Goal: Check status

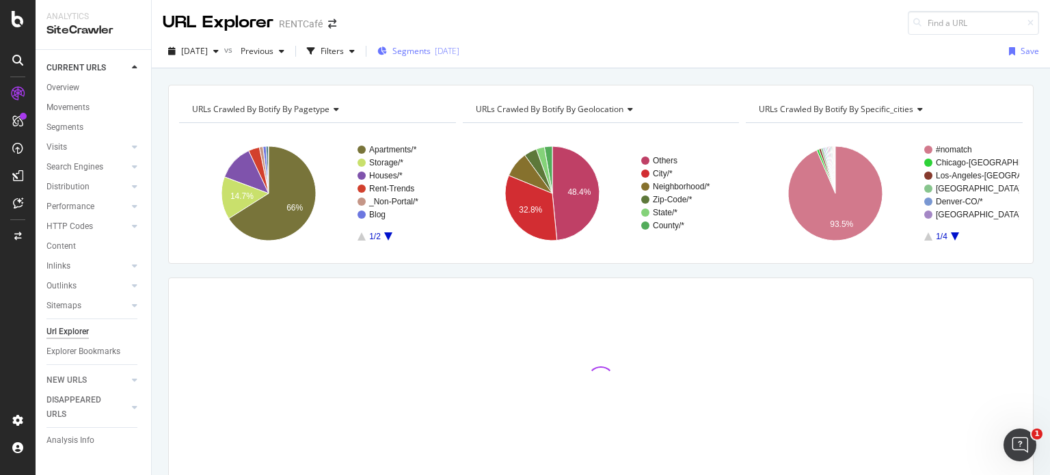
click at [431, 46] on span "Segments" at bounding box center [411, 51] width 38 height 12
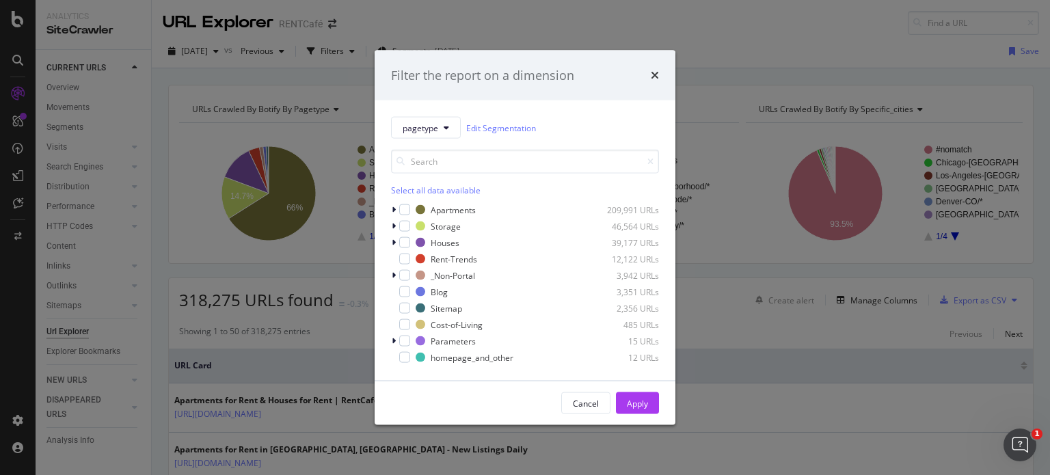
click at [387, 208] on div "pagetype Edit Segmentation Select all data available Apartments 209,991 URLs St…" at bounding box center [524, 240] width 301 height 280
click at [392, 211] on icon "modal" at bounding box center [394, 210] width 4 height 8
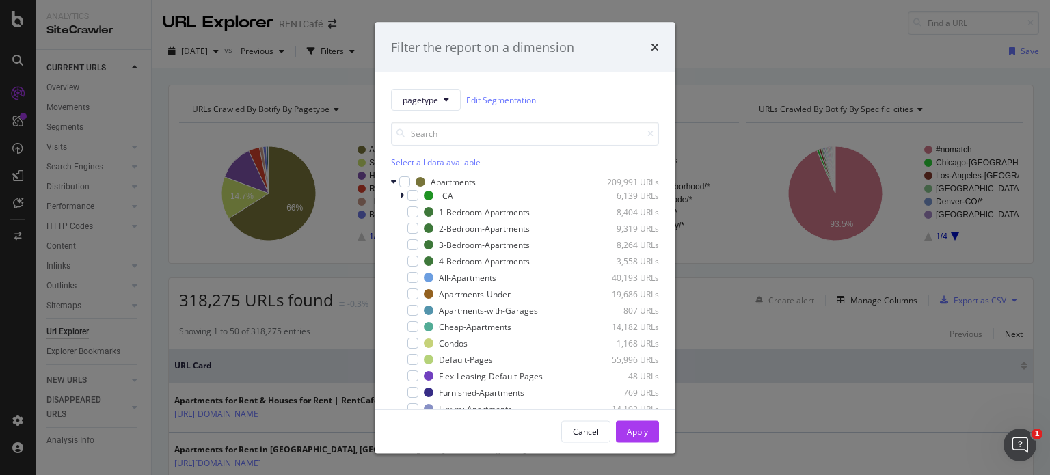
click at [823, 46] on div "Filter the report on a dimension pagetype Edit Segmentation Select all data ava…" at bounding box center [525, 237] width 1050 height 475
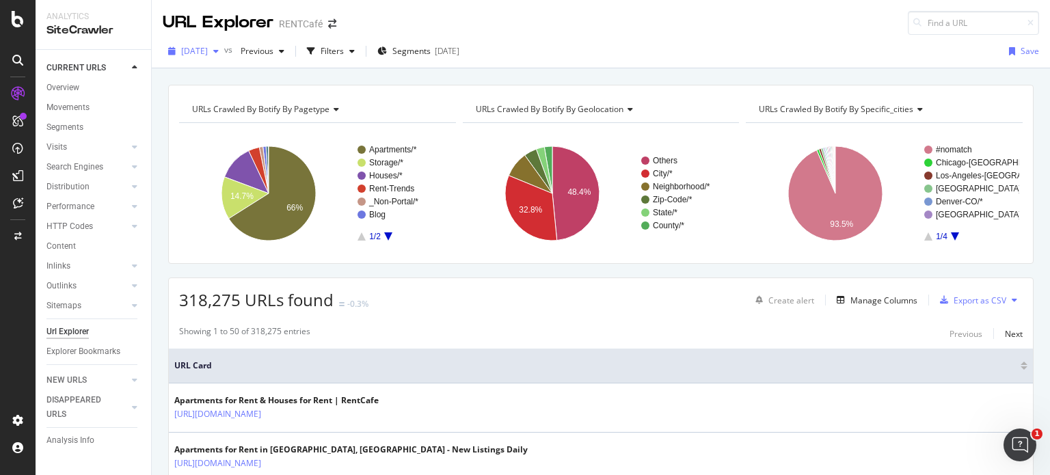
click at [208, 50] on span "[DATE]" at bounding box center [194, 51] width 27 height 12
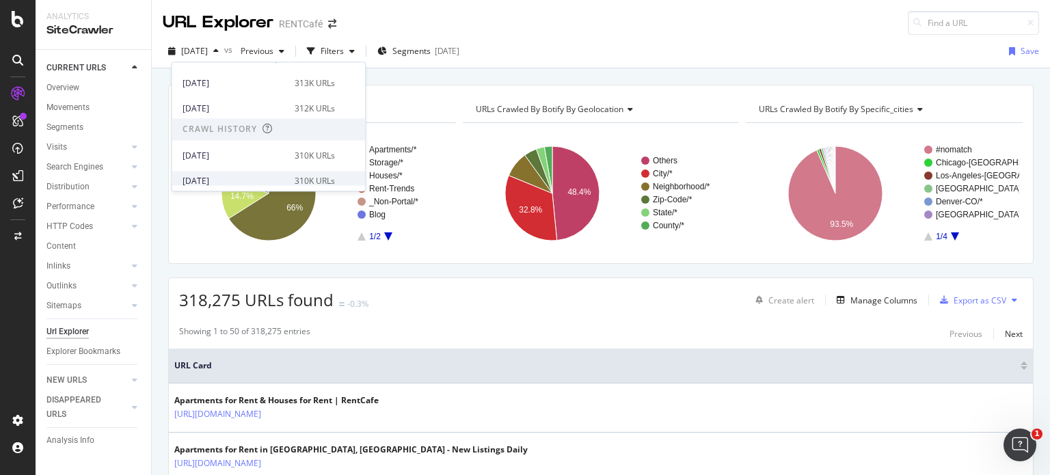
scroll to position [68, 0]
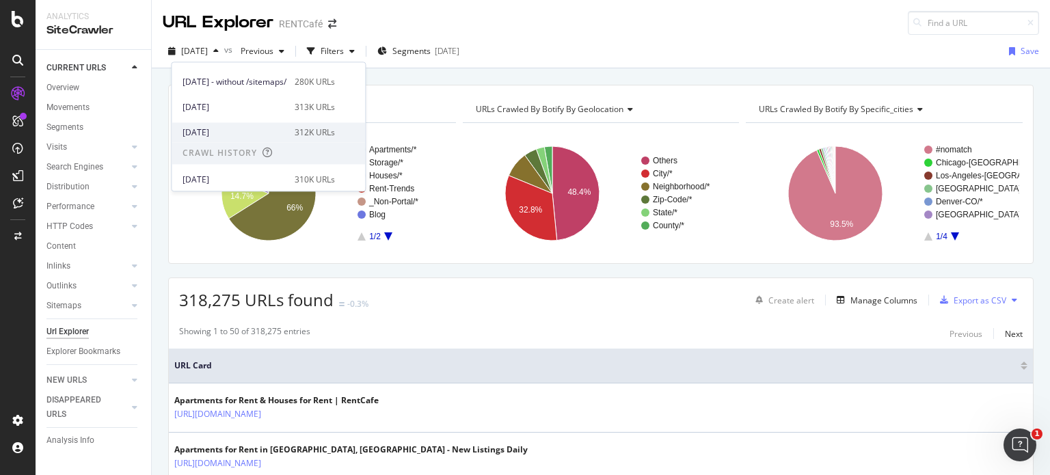
click at [228, 131] on div "[DATE]" at bounding box center [234, 132] width 104 height 12
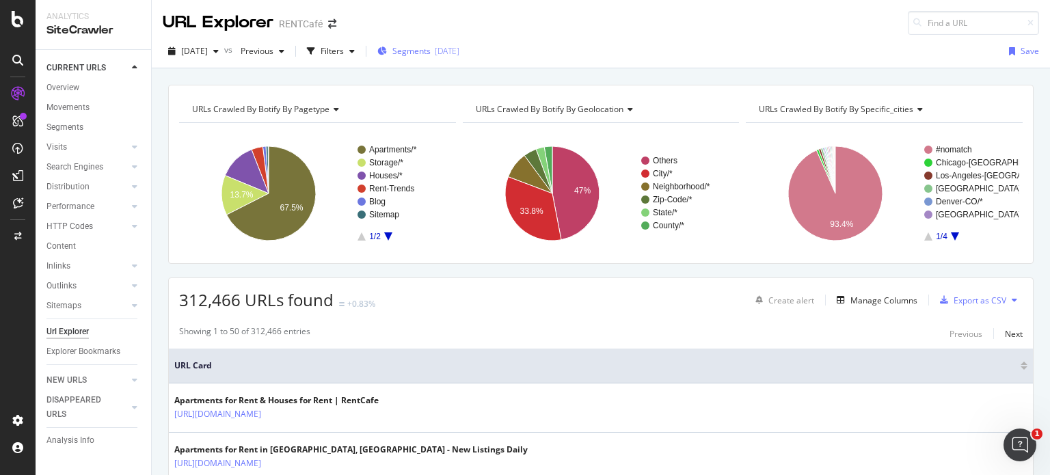
click at [459, 49] on div "[DATE]" at bounding box center [447, 51] width 25 height 12
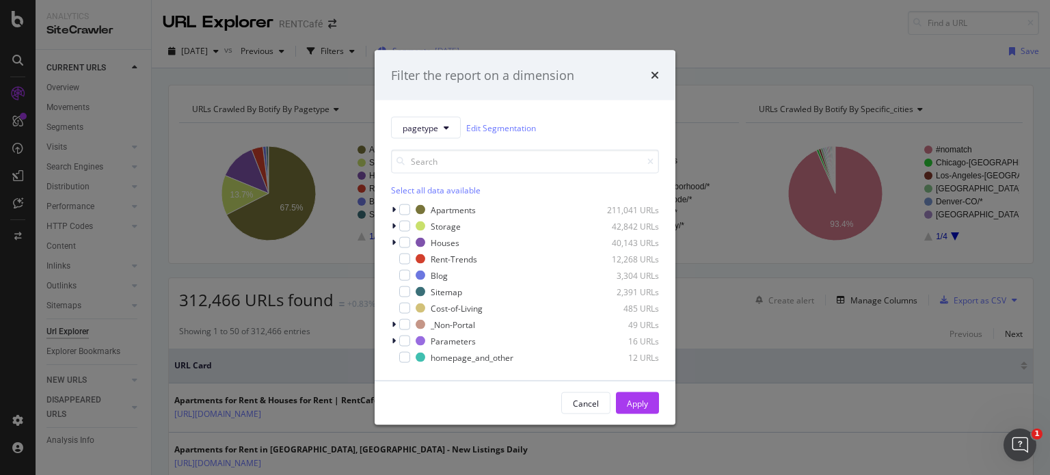
click at [471, 49] on div "Filter the report on a dimension pagetype Edit Segmentation Select all data ava…" at bounding box center [525, 237] width 1050 height 475
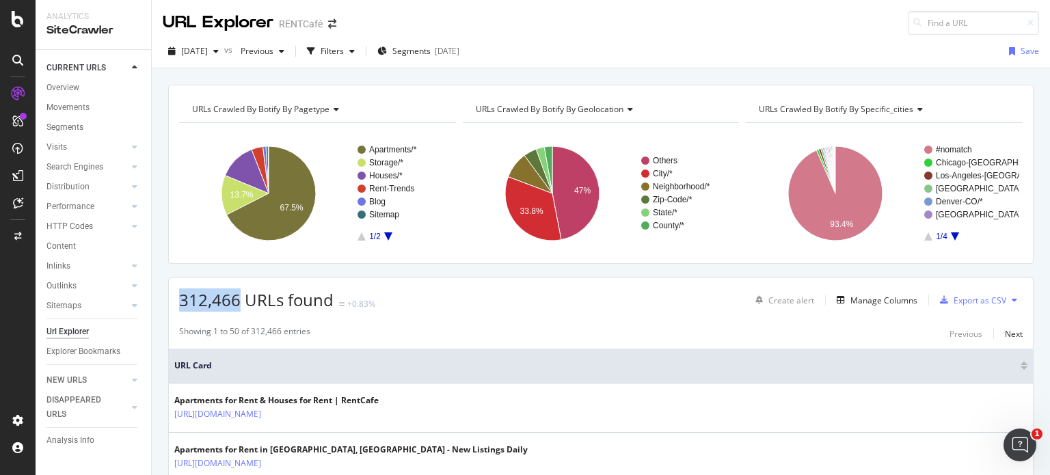
drag, startPoint x: 179, startPoint y: 297, endPoint x: 237, endPoint y: 298, distance: 58.1
click at [237, 298] on span "312,466 URLs found" at bounding box center [256, 299] width 154 height 23
copy span "312,466"
click at [422, 53] on span "Segments" at bounding box center [411, 51] width 38 height 12
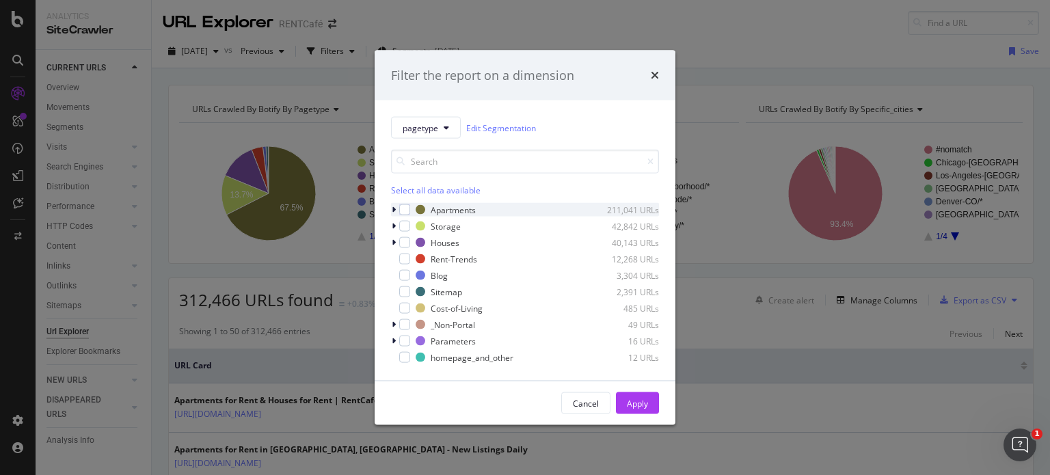
click at [394, 213] on icon "modal" at bounding box center [394, 210] width 4 height 8
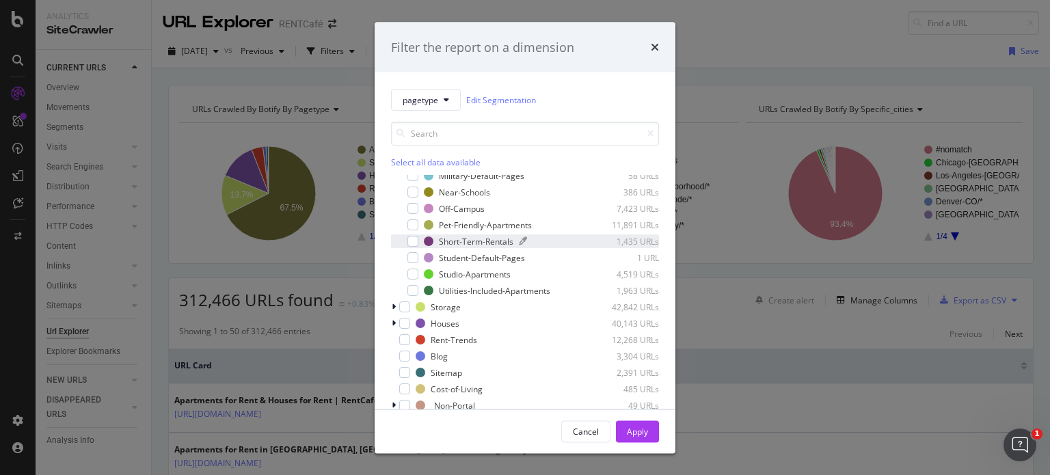
scroll to position [271, 0]
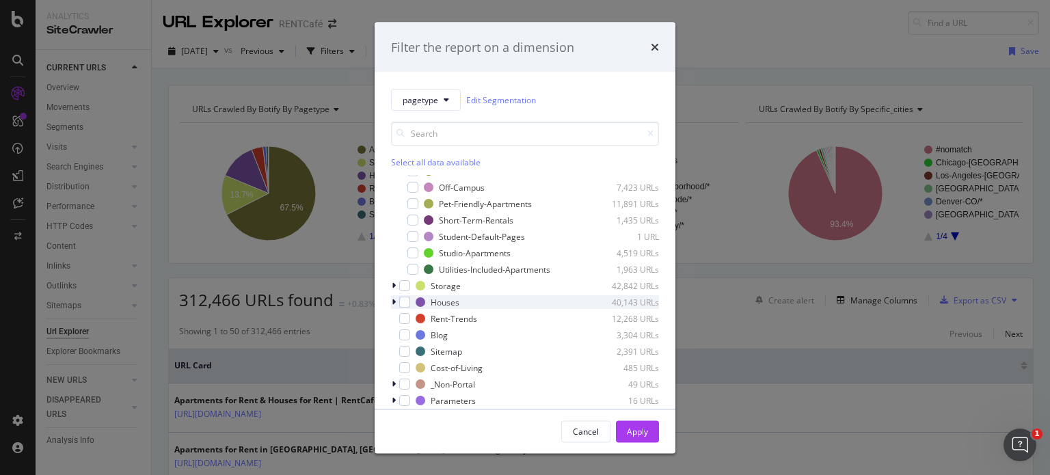
click at [392, 300] on div "pagetype Edit Segmentation Select all data available Apartments 211,041 URLs _C…" at bounding box center [524, 240] width 301 height 336
click at [393, 300] on icon "modal" at bounding box center [394, 302] width 4 height 8
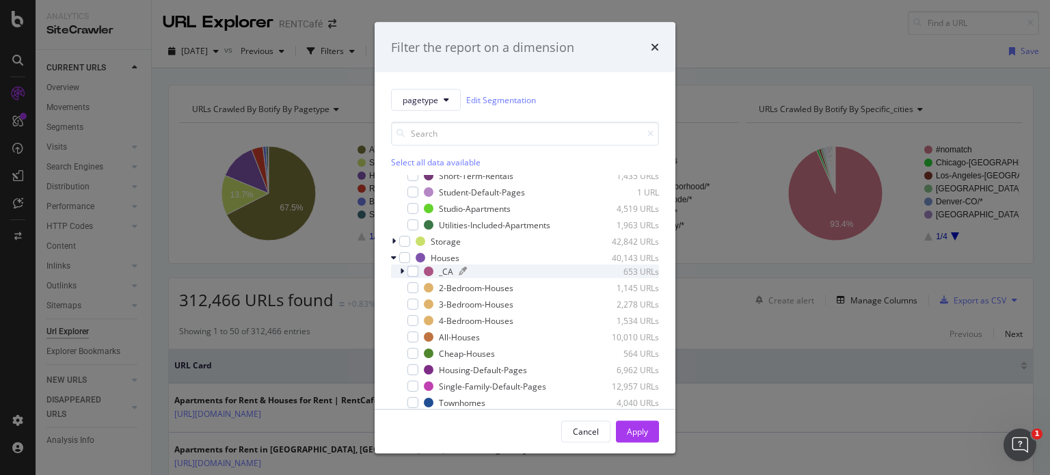
scroll to position [339, 0]
